Goal: Transaction & Acquisition: Purchase product/service

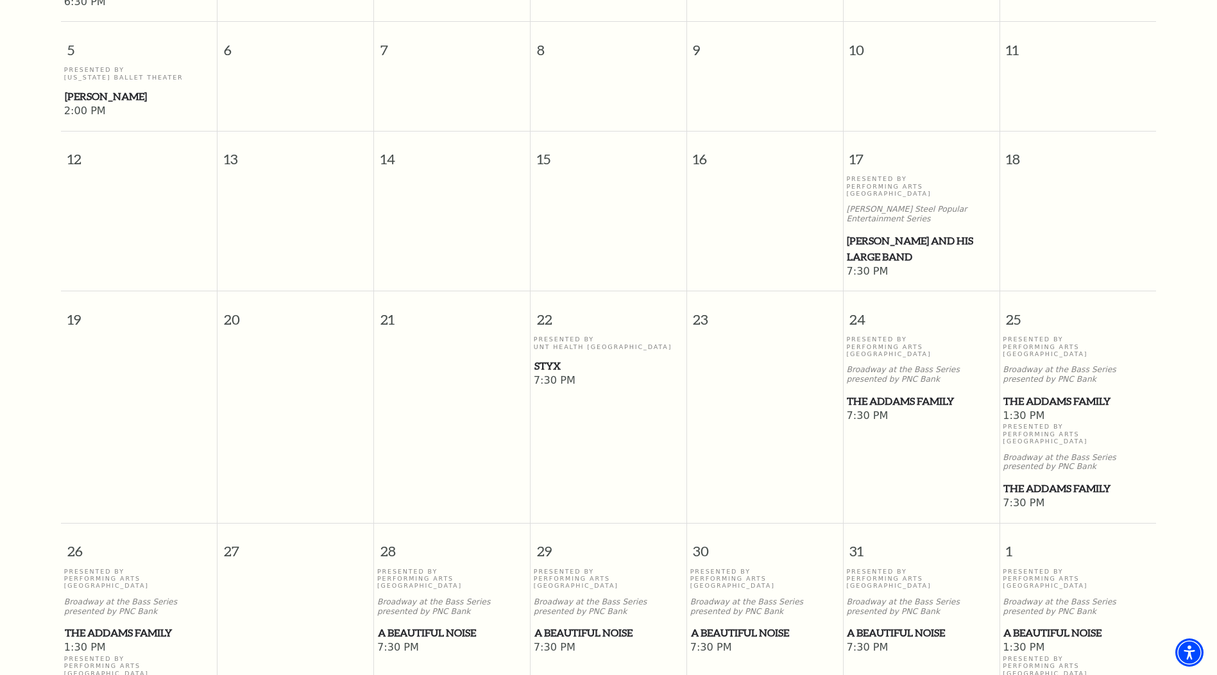
scroll to position [563, 0]
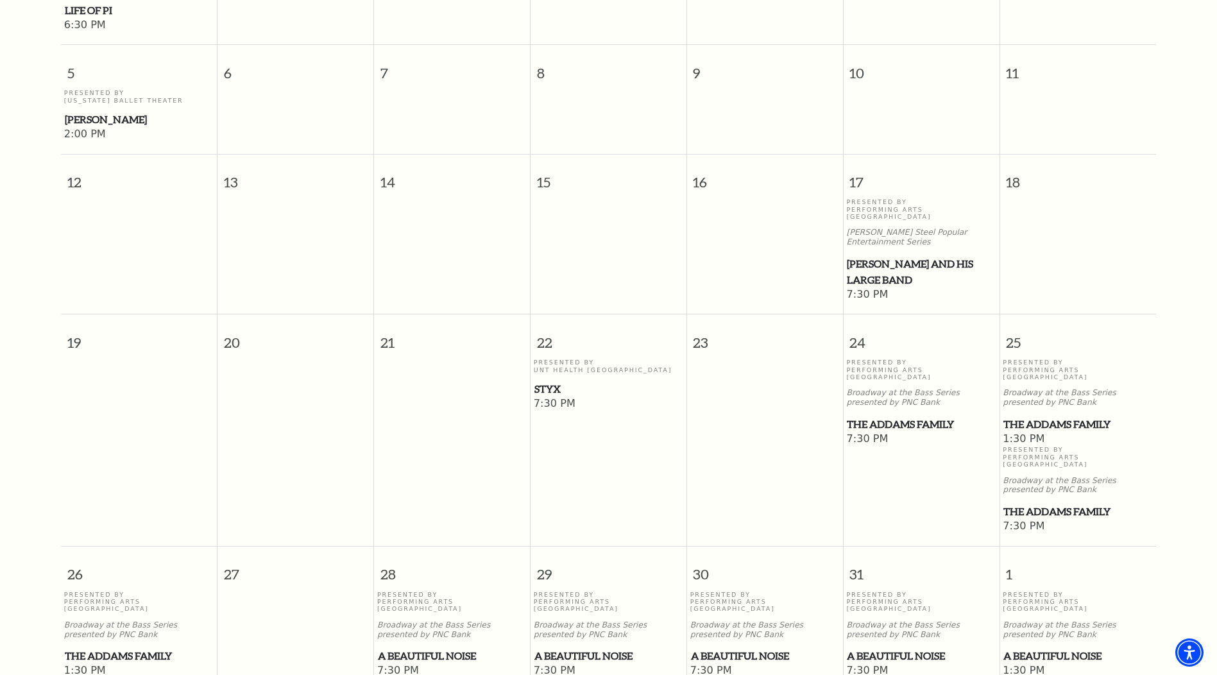
click at [1049, 504] on span "The Addams Family" at bounding box center [1077, 512] width 149 height 16
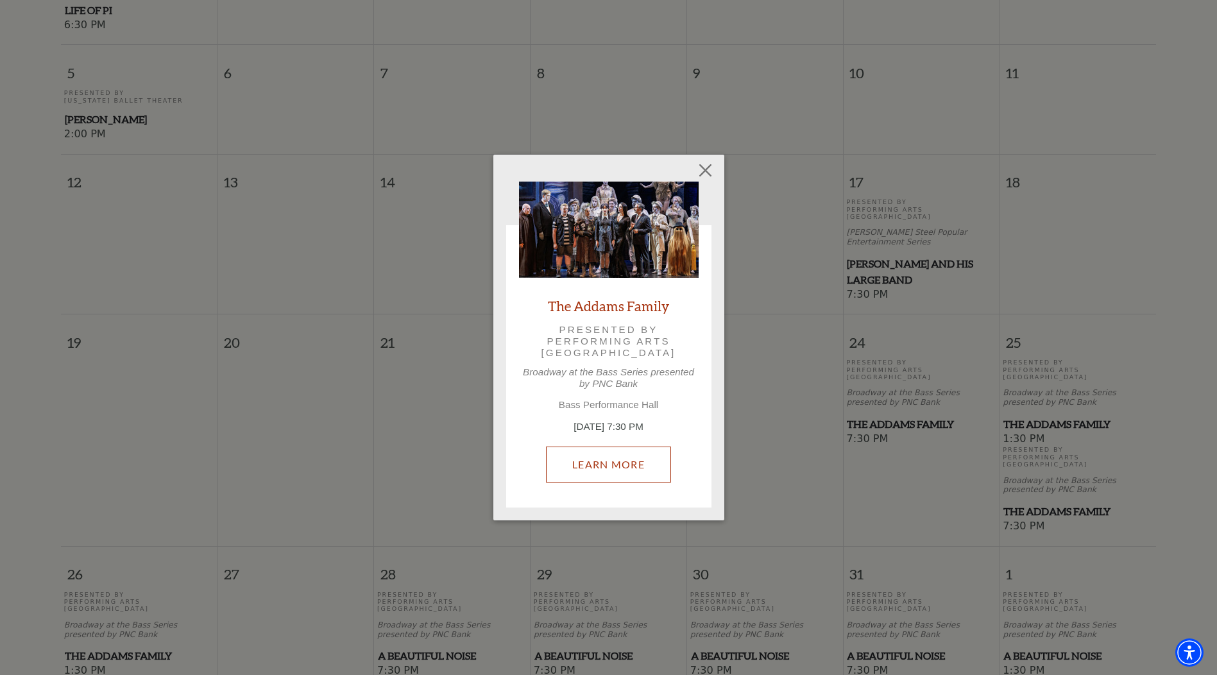
click at [628, 470] on link "Learn More" at bounding box center [608, 464] width 125 height 36
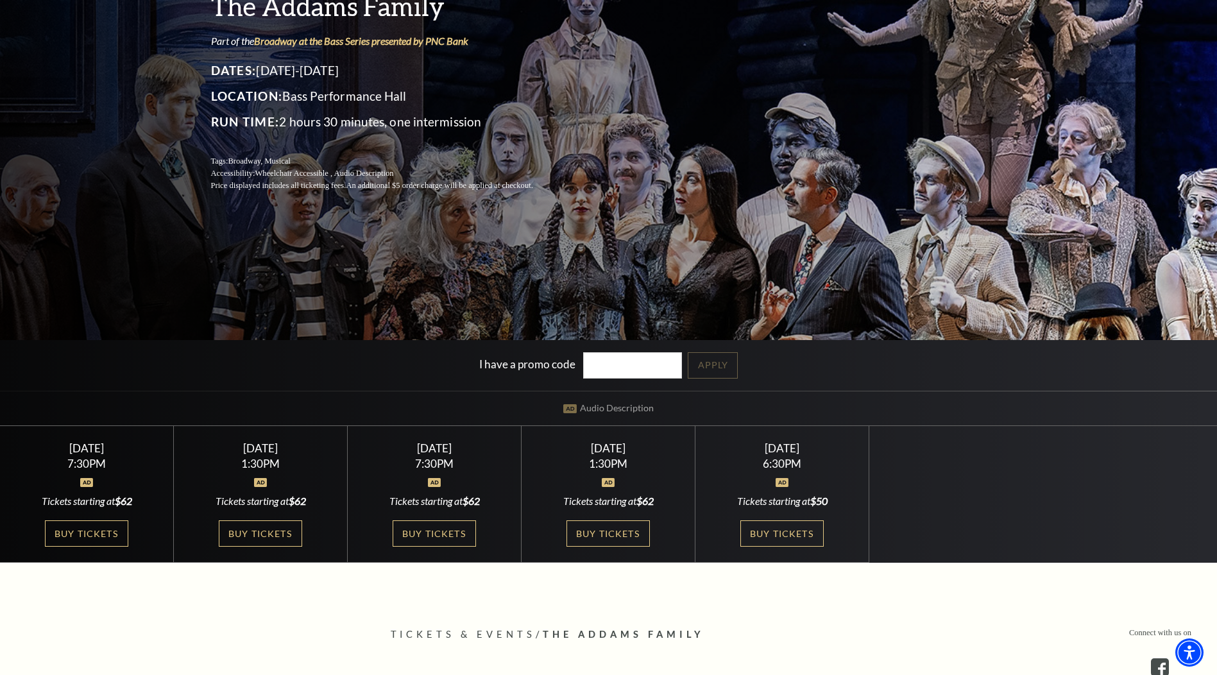
scroll to position [257, 0]
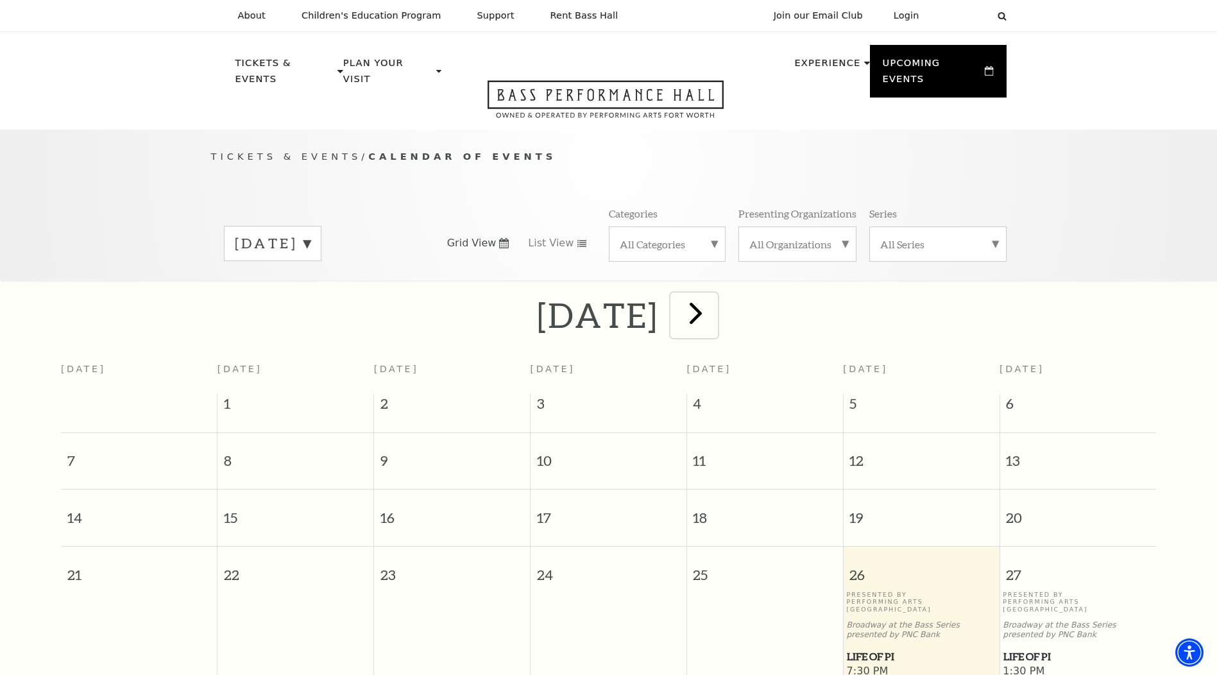
click at [714, 301] on span "next" at bounding box center [695, 312] width 37 height 37
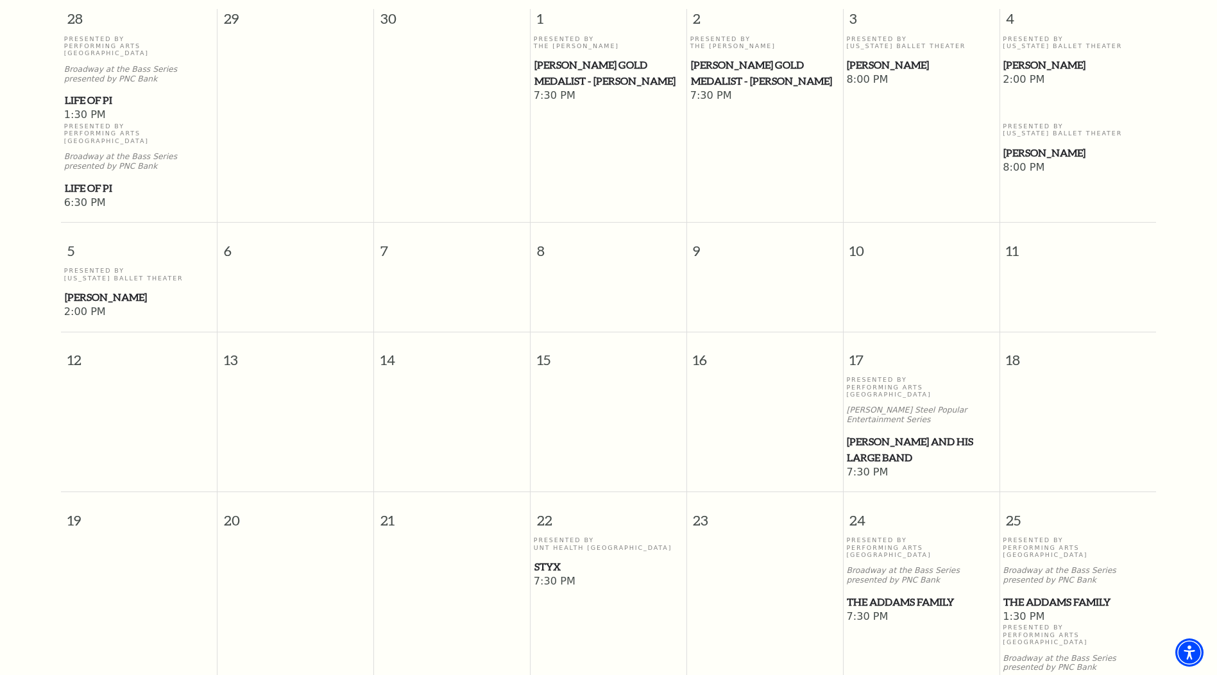
scroll to position [498, 0]
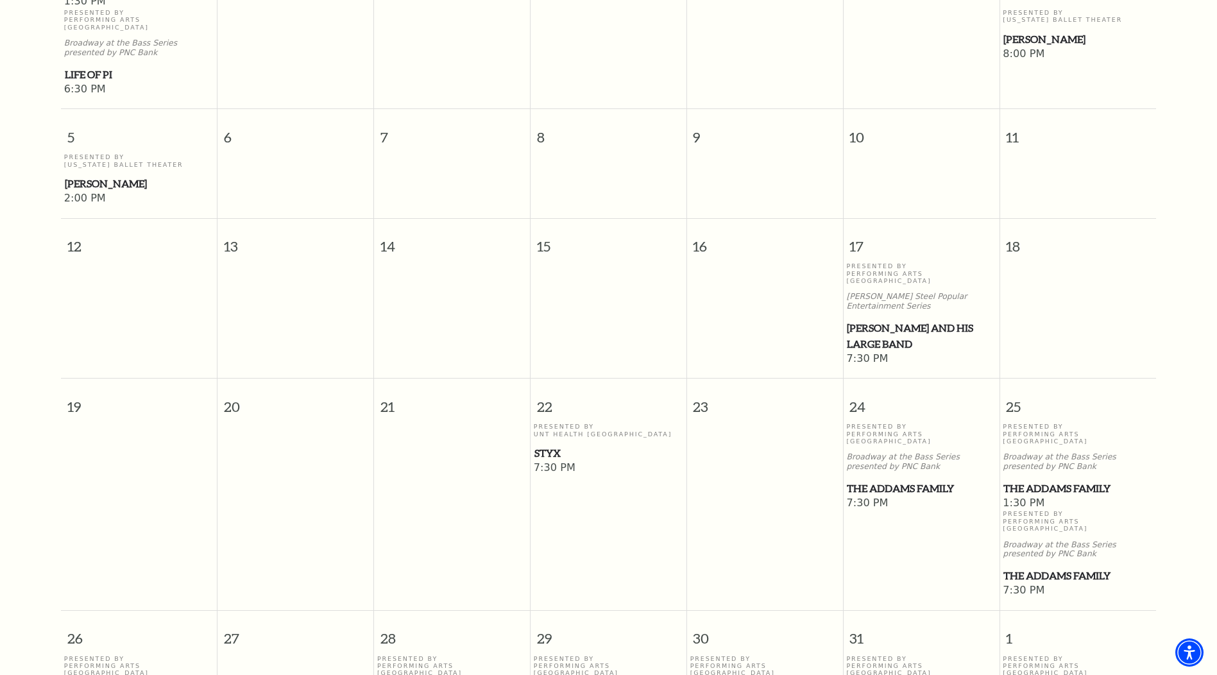
click at [1044, 568] on span "The Addams Family" at bounding box center [1077, 576] width 149 height 16
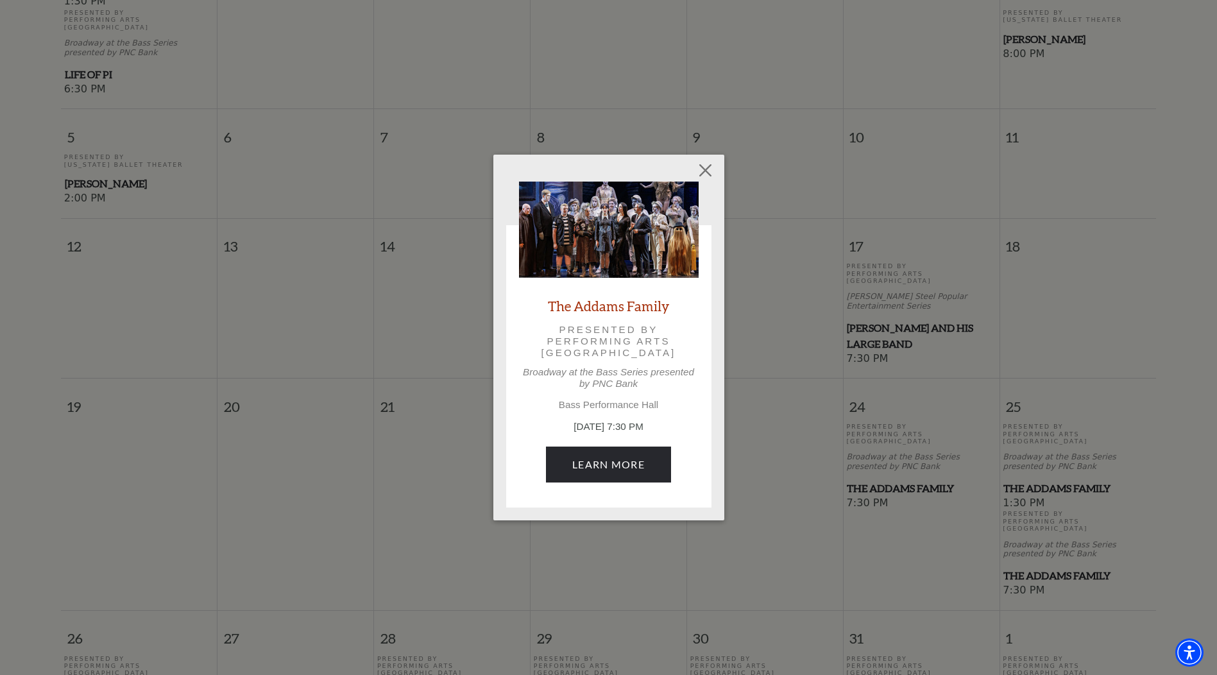
click at [634, 484] on div "The Addams Family Presented by Performing Arts Fort Worth Broadway at the Bass …" at bounding box center [609, 338] width 180 height 313
click at [630, 473] on link "Learn More" at bounding box center [608, 464] width 125 height 36
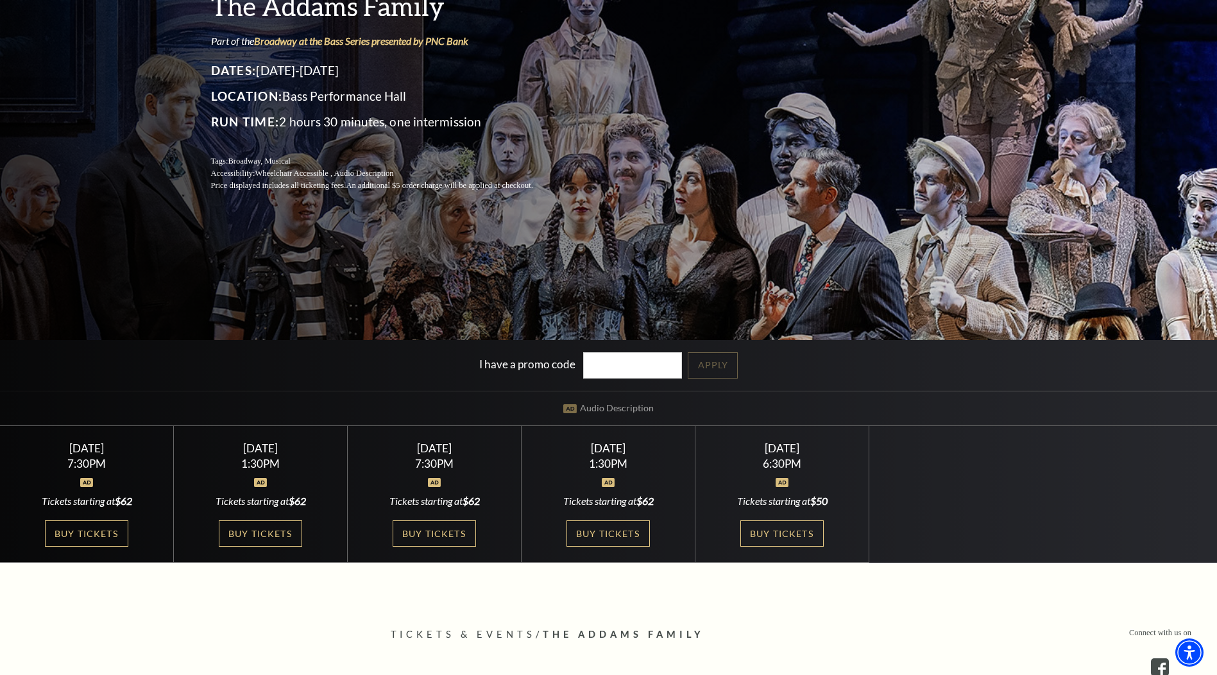
scroll to position [257, 0]
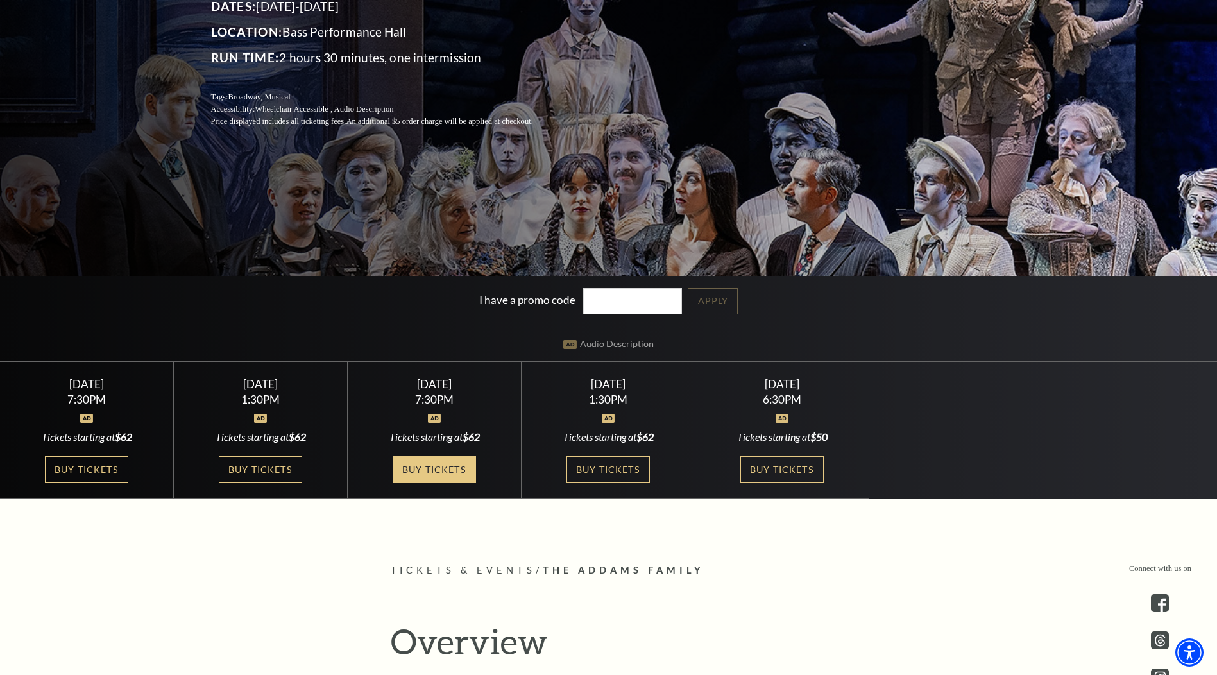
click at [450, 477] on link "Buy Tickets" at bounding box center [434, 469] width 83 height 26
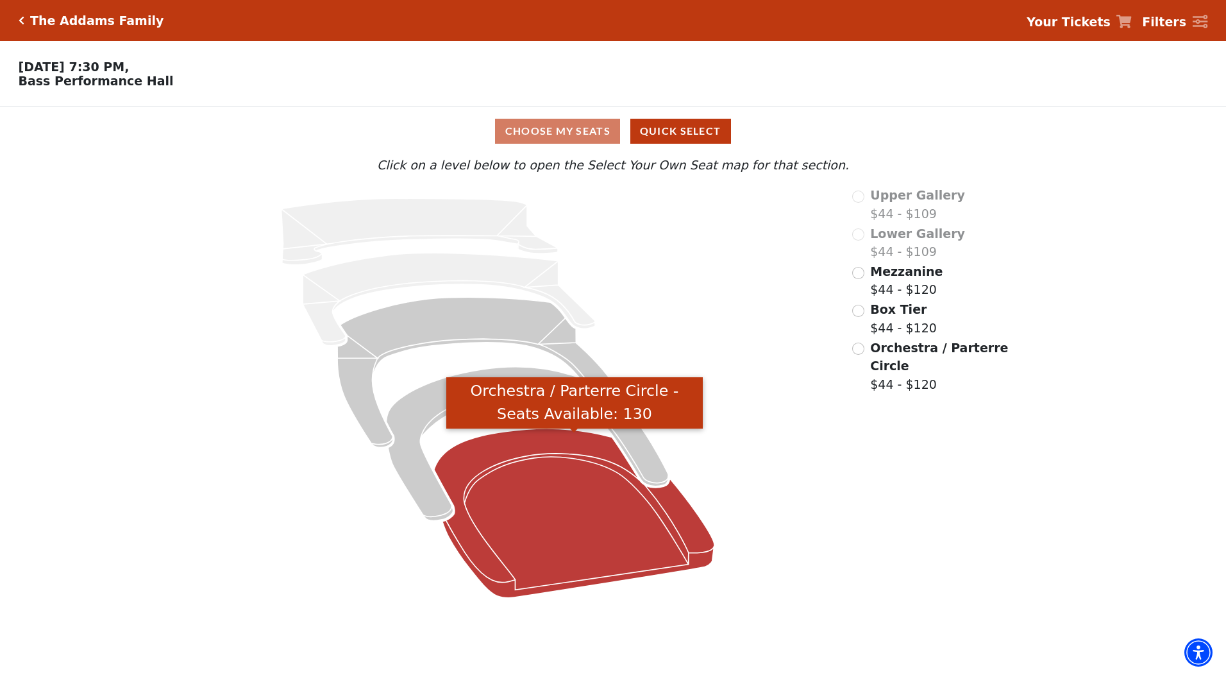
click at [612, 523] on icon "Orchestra / Parterre Circle - Seats Available: 130" at bounding box center [574, 513] width 280 height 169
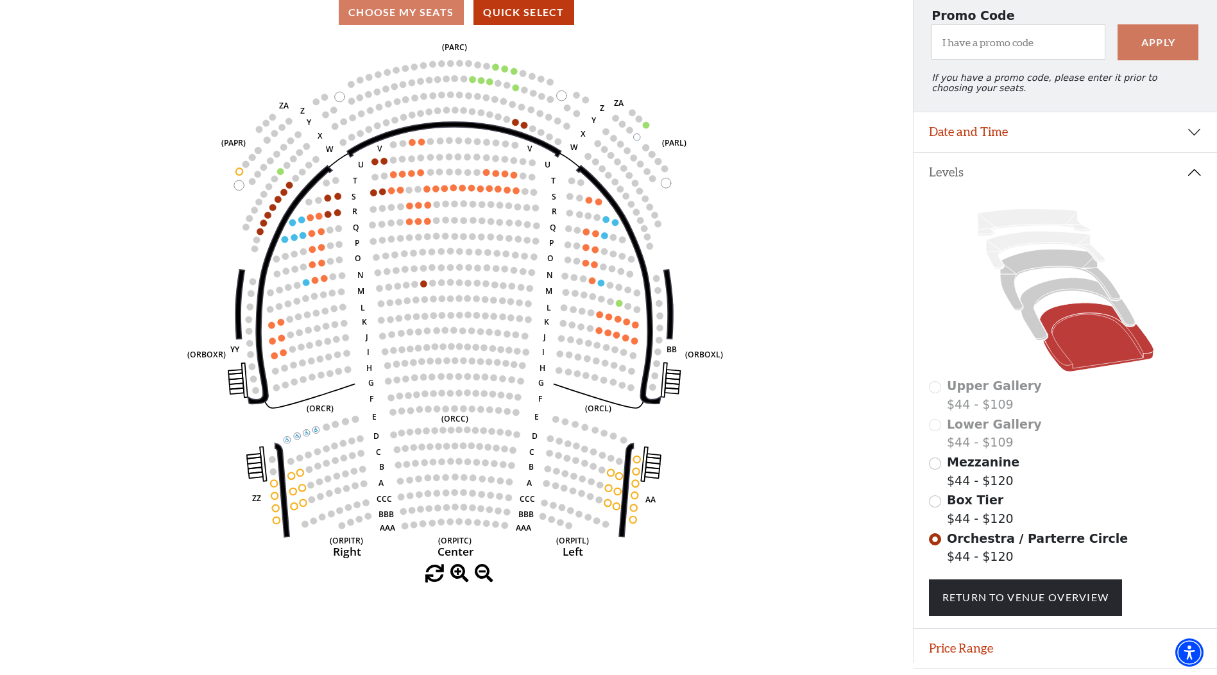
scroll to position [128, 0]
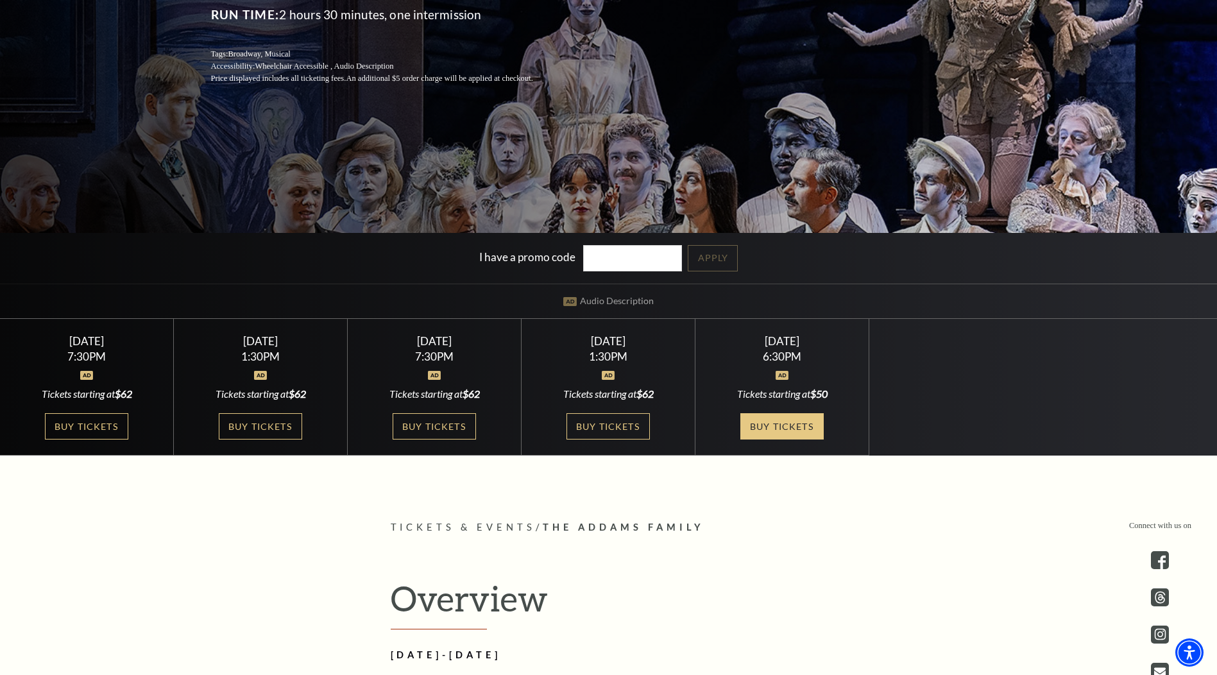
scroll to position [321, 0]
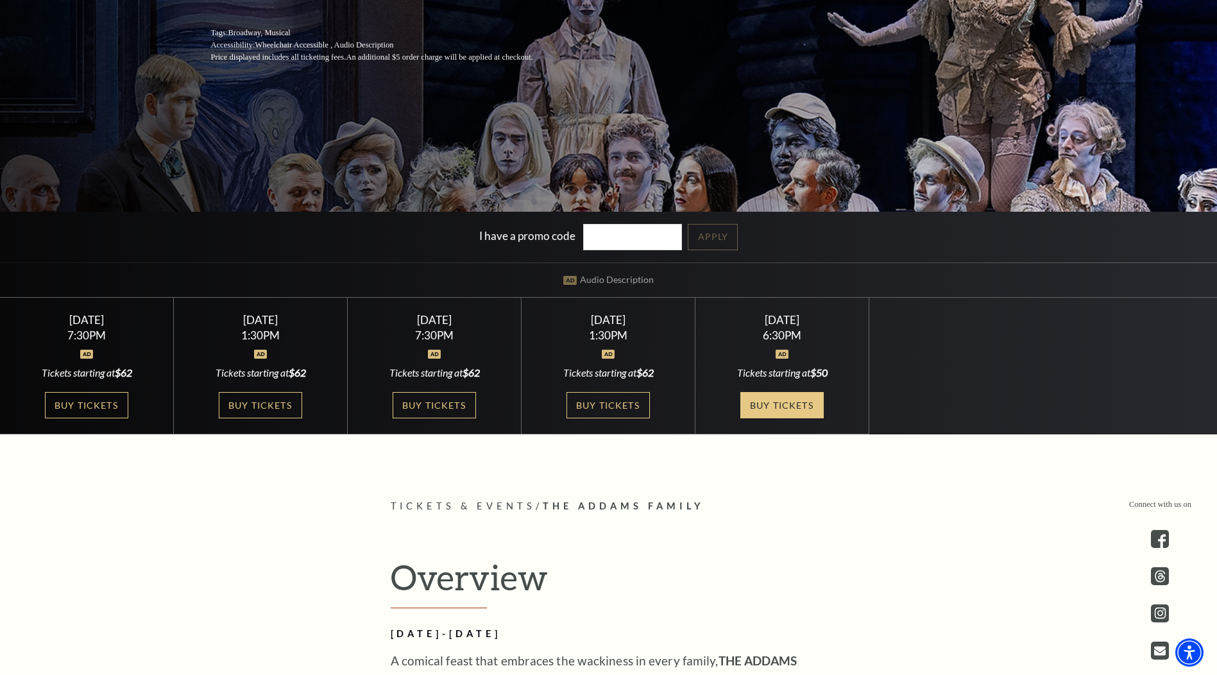
click at [816, 411] on link "Buy Tickets" at bounding box center [781, 405] width 83 height 26
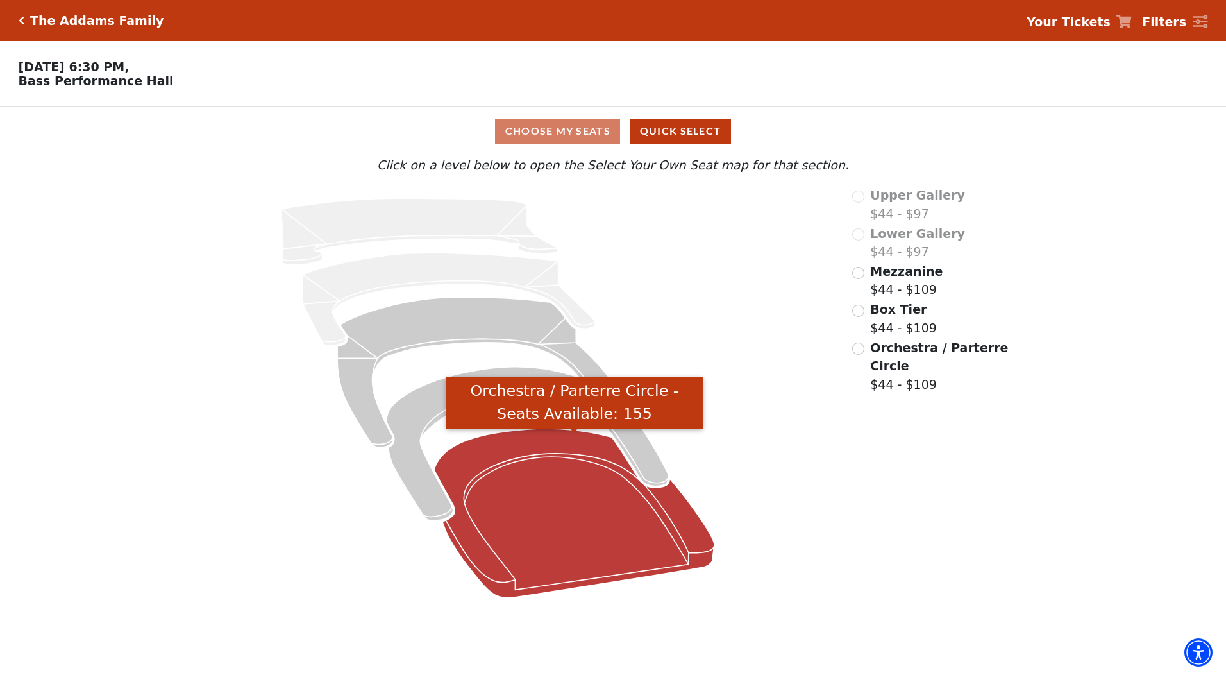
click at [507, 475] on icon "Orchestra / Parterre Circle - Seats Available: 155" at bounding box center [574, 513] width 280 height 169
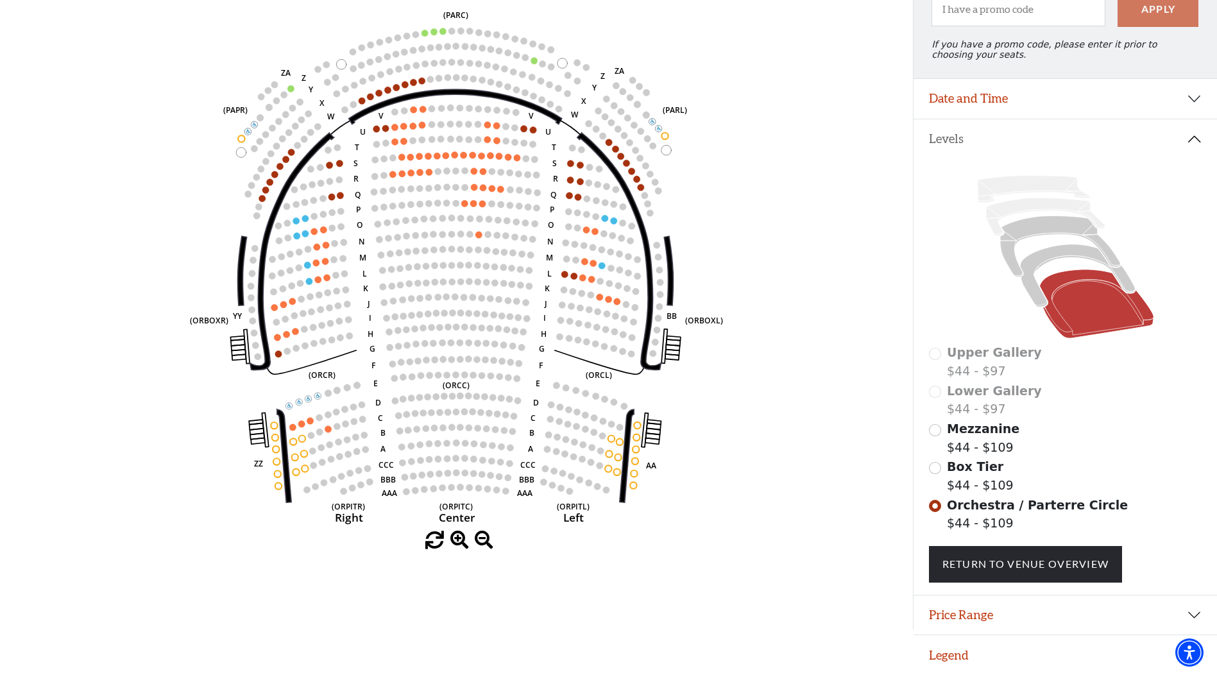
scroll to position [161, 0]
click at [933, 426] on input "Mezzanine$44 - $109\a" at bounding box center [935, 430] width 12 height 12
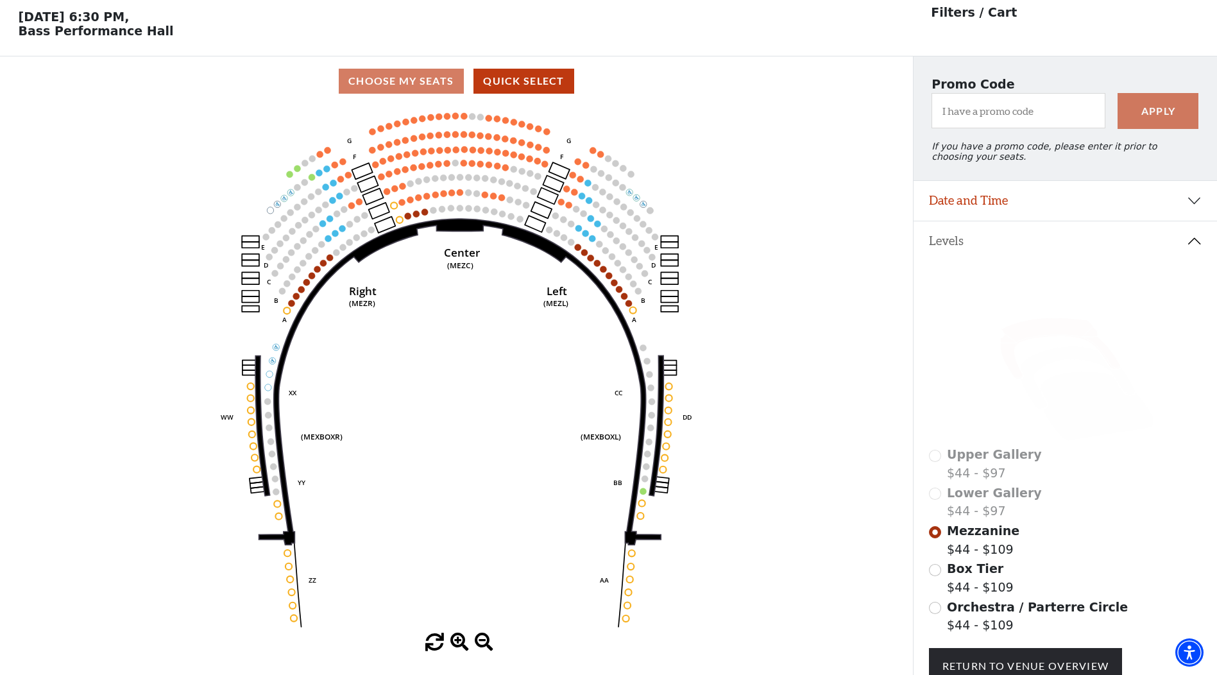
scroll to position [60, 0]
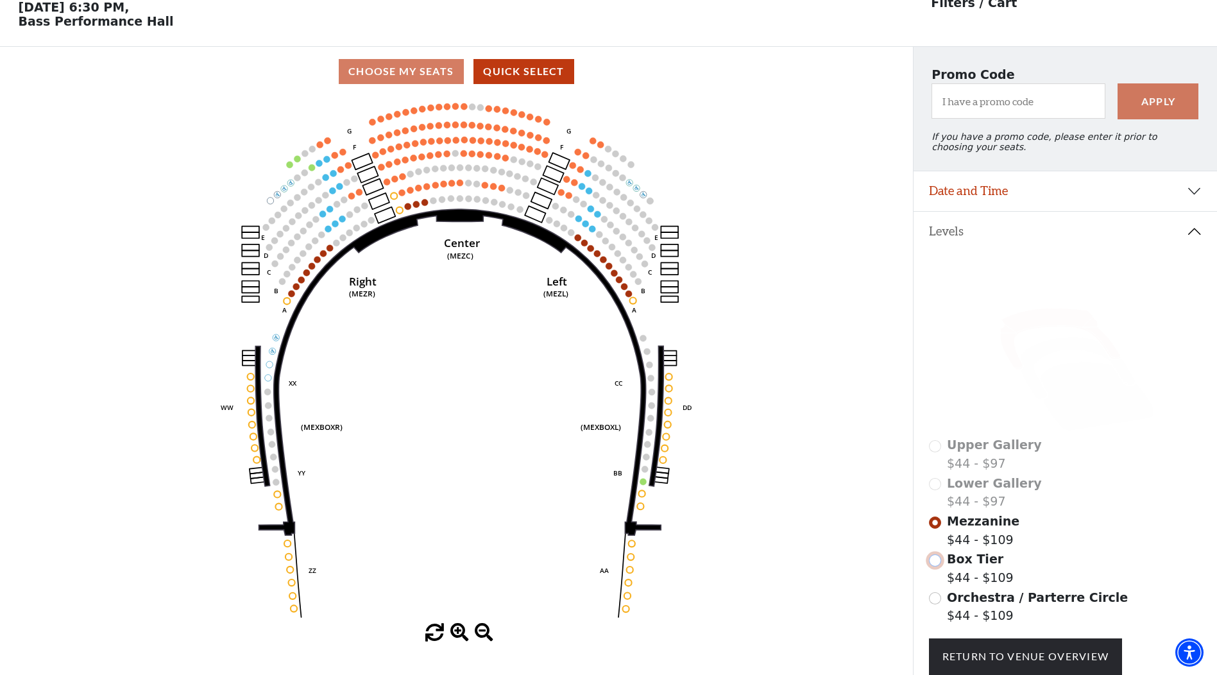
click at [932, 566] on input "Box Tier$44 - $109\a" at bounding box center [935, 560] width 12 height 12
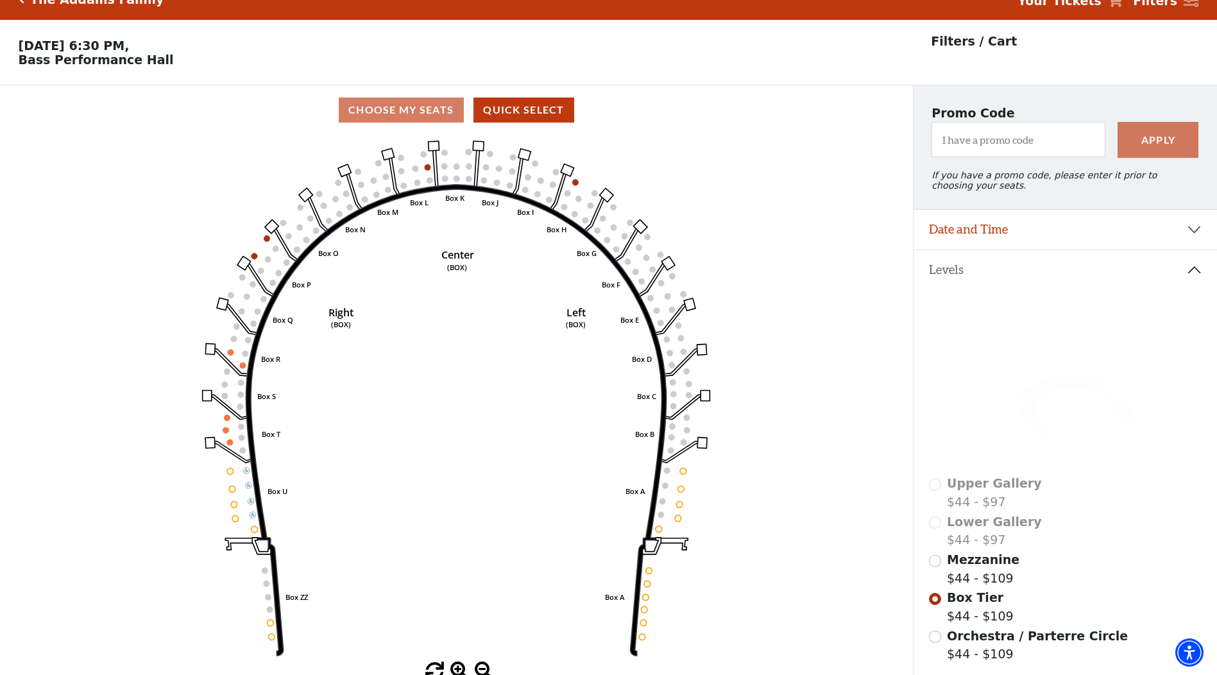
scroll to position [0, 0]
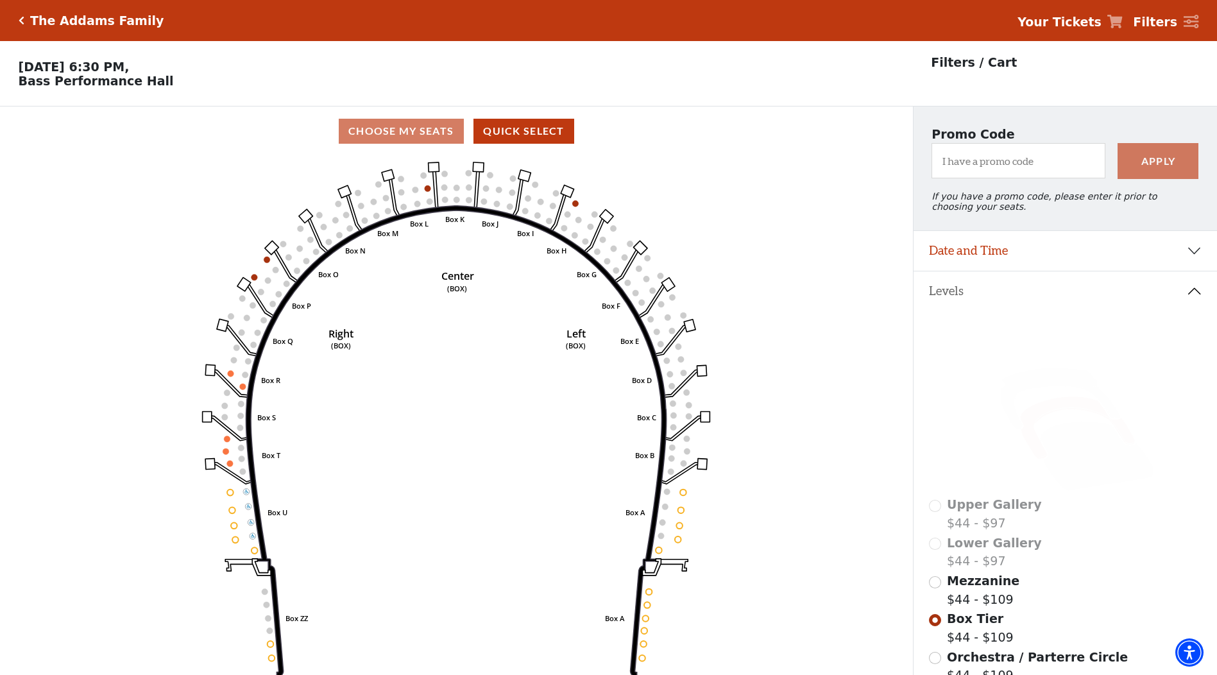
click at [19, 17] on icon "Click here to go back to filters" at bounding box center [22, 20] width 6 height 9
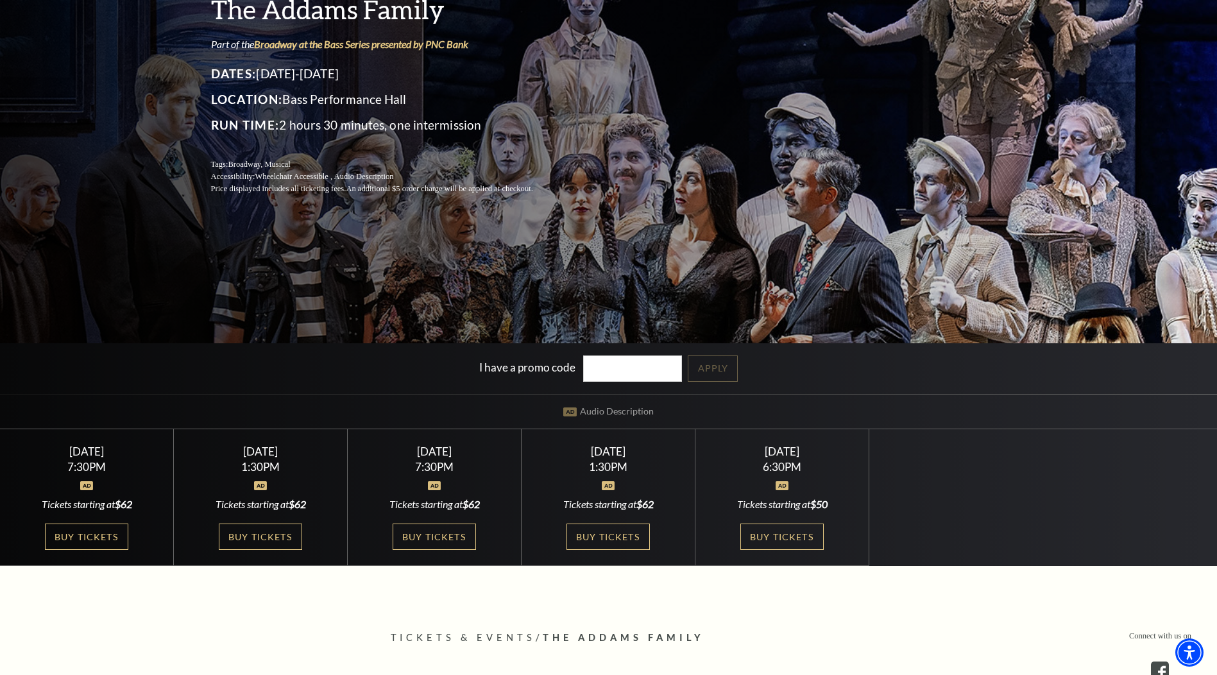
scroll to position [192, 0]
